Goal: Task Accomplishment & Management: Manage account settings

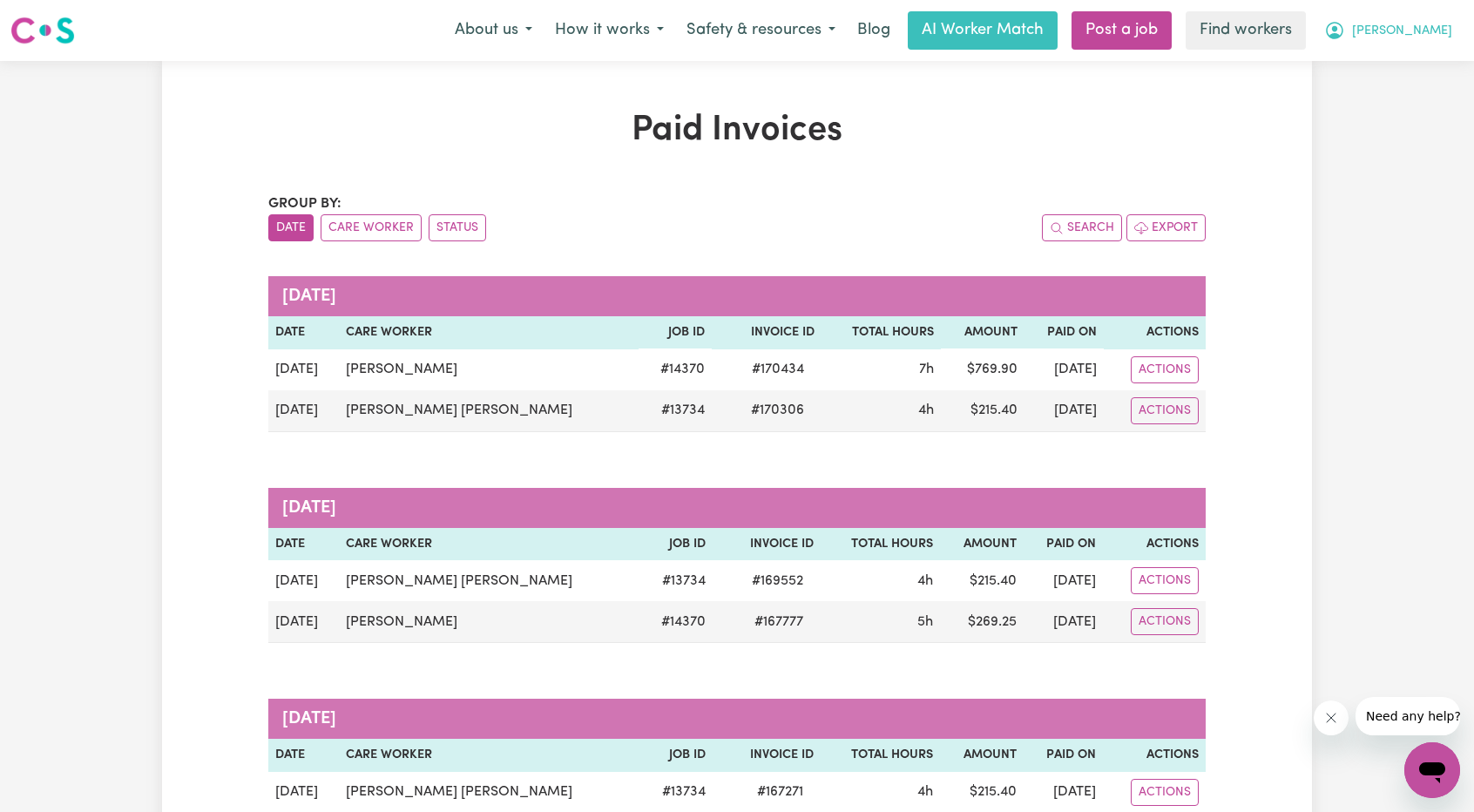
click at [1438, 35] on span "[PERSON_NAME]" at bounding box center [1402, 32] width 100 height 20
click at [1383, 94] on link "Logout" at bounding box center [1394, 99] width 138 height 33
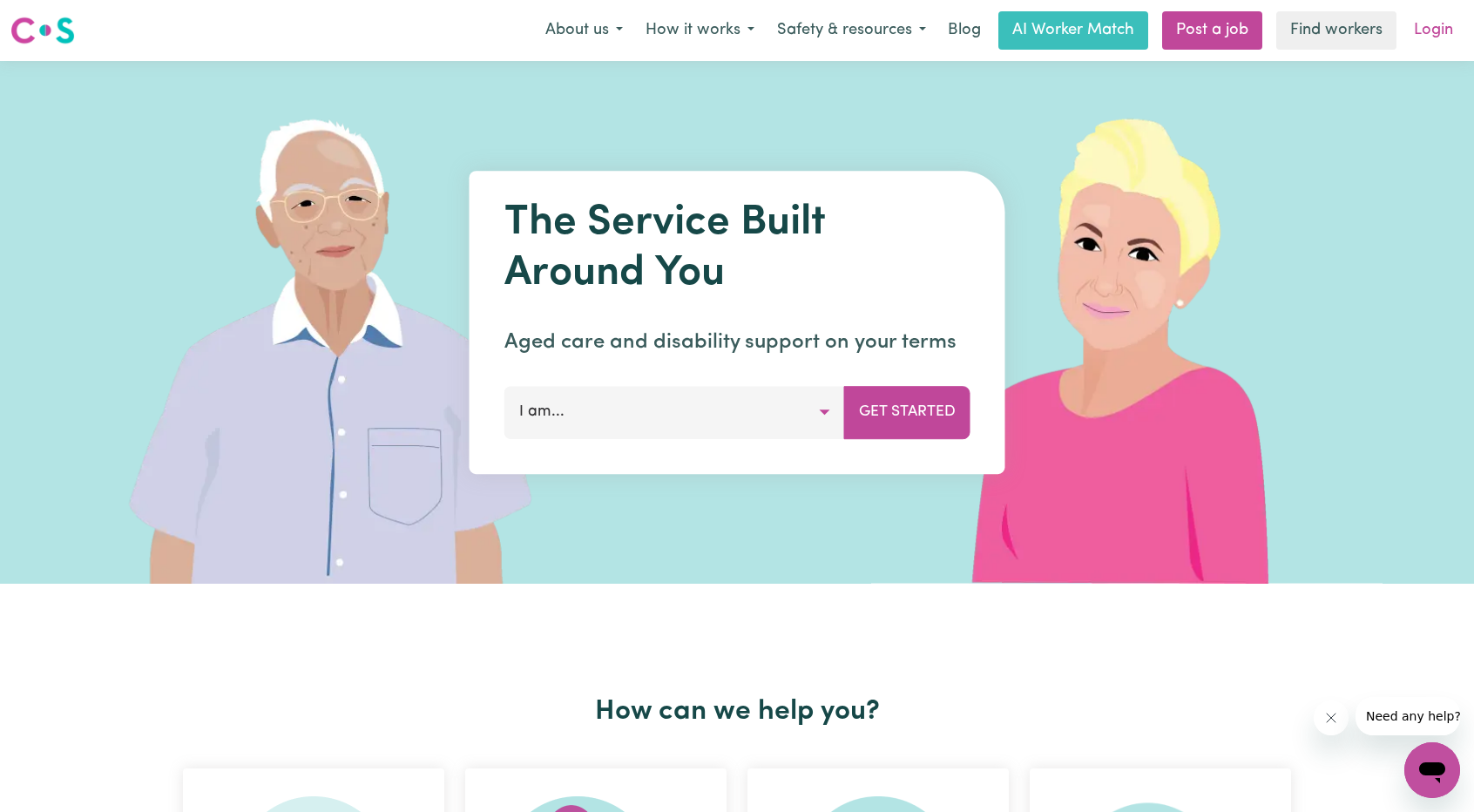
click at [1432, 36] on link "Login" at bounding box center [1434, 30] width 60 height 38
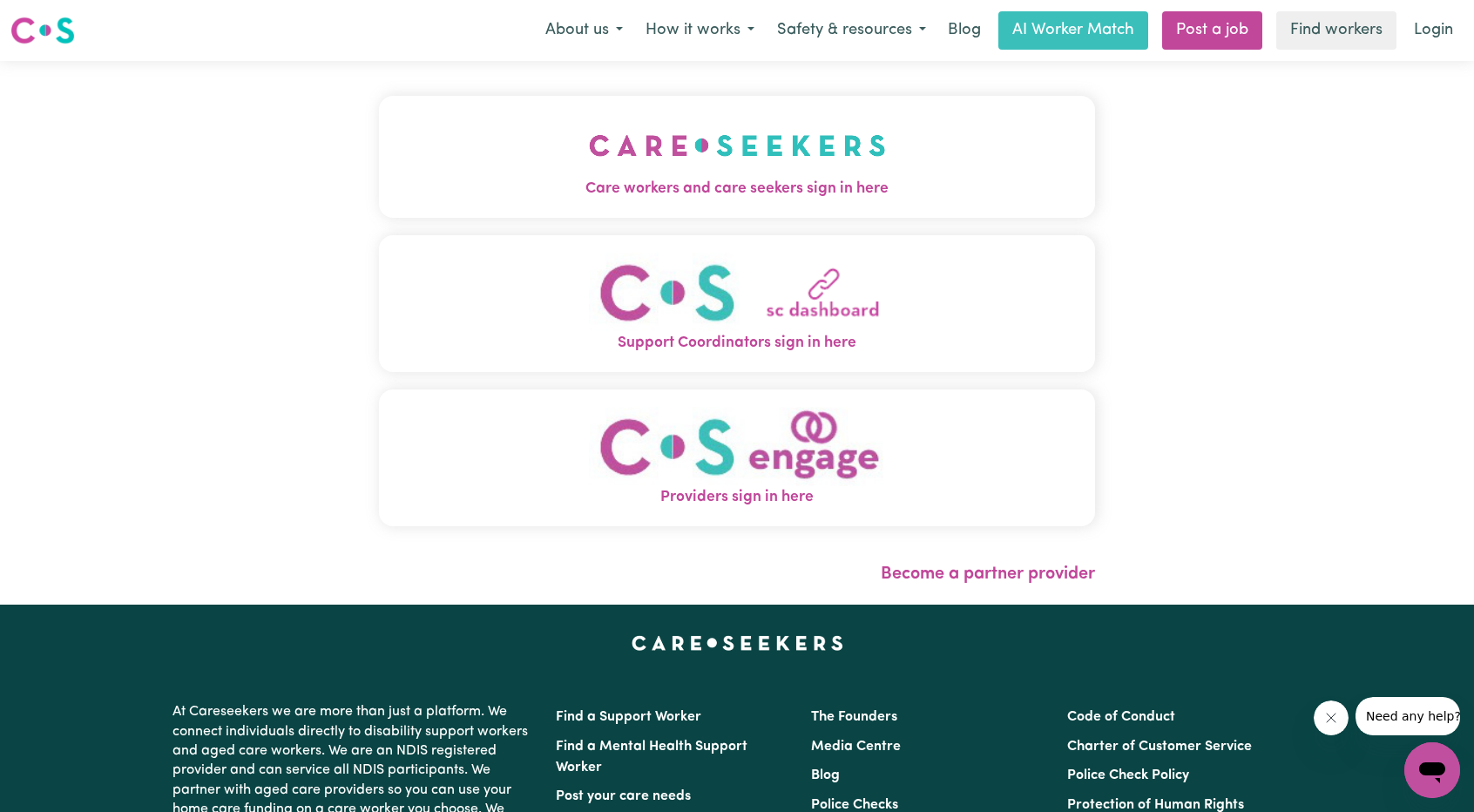
click at [589, 167] on img "Care workers and care seekers sign in here" at bounding box center [737, 146] width 297 height 65
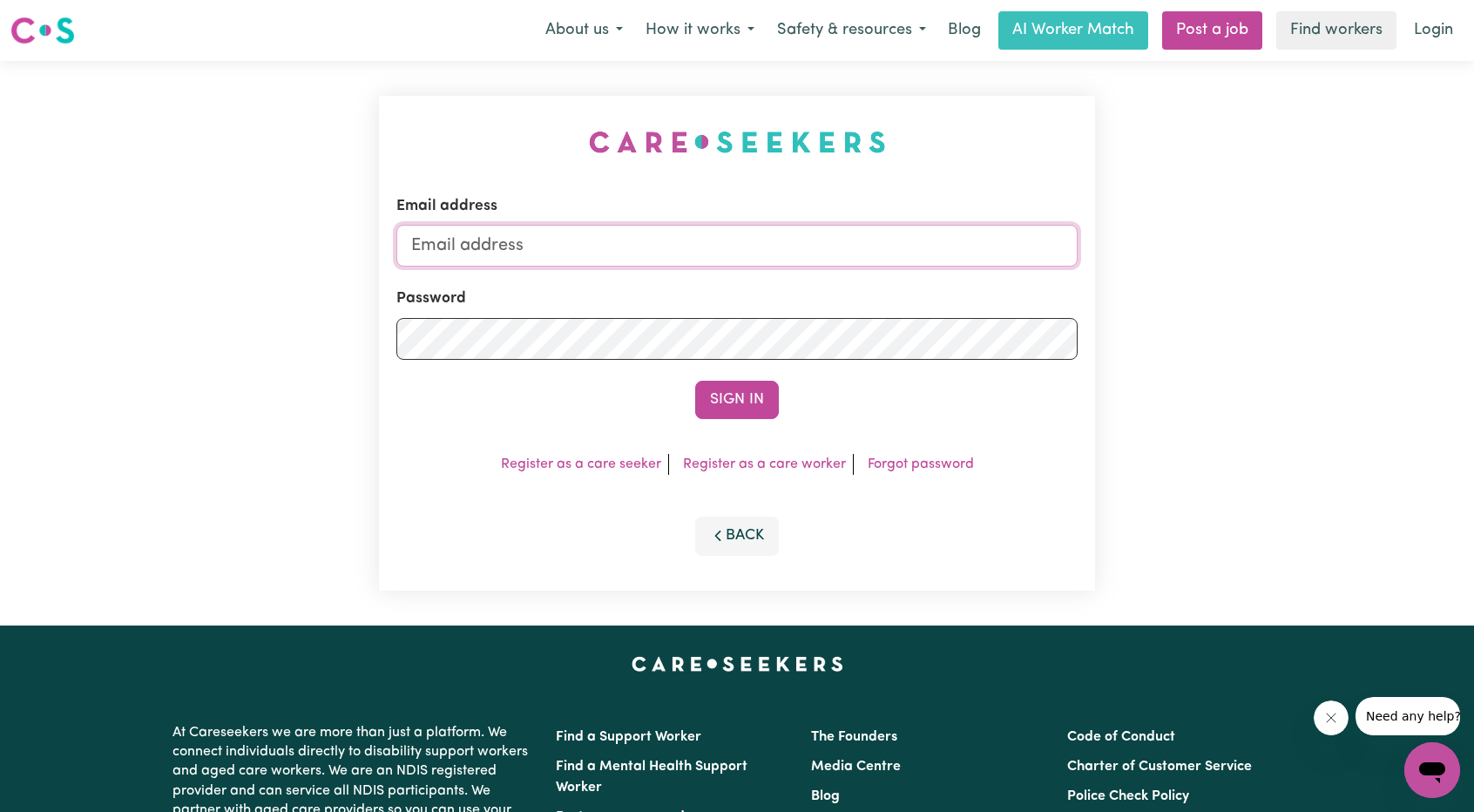
click at [717, 236] on input "Email address" at bounding box center [737, 245] width 682 height 42
drag, startPoint x: 633, startPoint y: 268, endPoint x: 821, endPoint y: 286, distance: 188.9
click at [821, 286] on form "Email address [EMAIL_ADDRESS][PERSON_NAME][DOMAIN_NAME] Password Sign In" at bounding box center [737, 307] width 682 height 224
type input "[EMAIL_ADDRESS][DOMAIN_NAME]"
click at [751, 388] on button "Sign In" at bounding box center [737, 399] width 83 height 38
